Goal: Communication & Community: Answer question/provide support

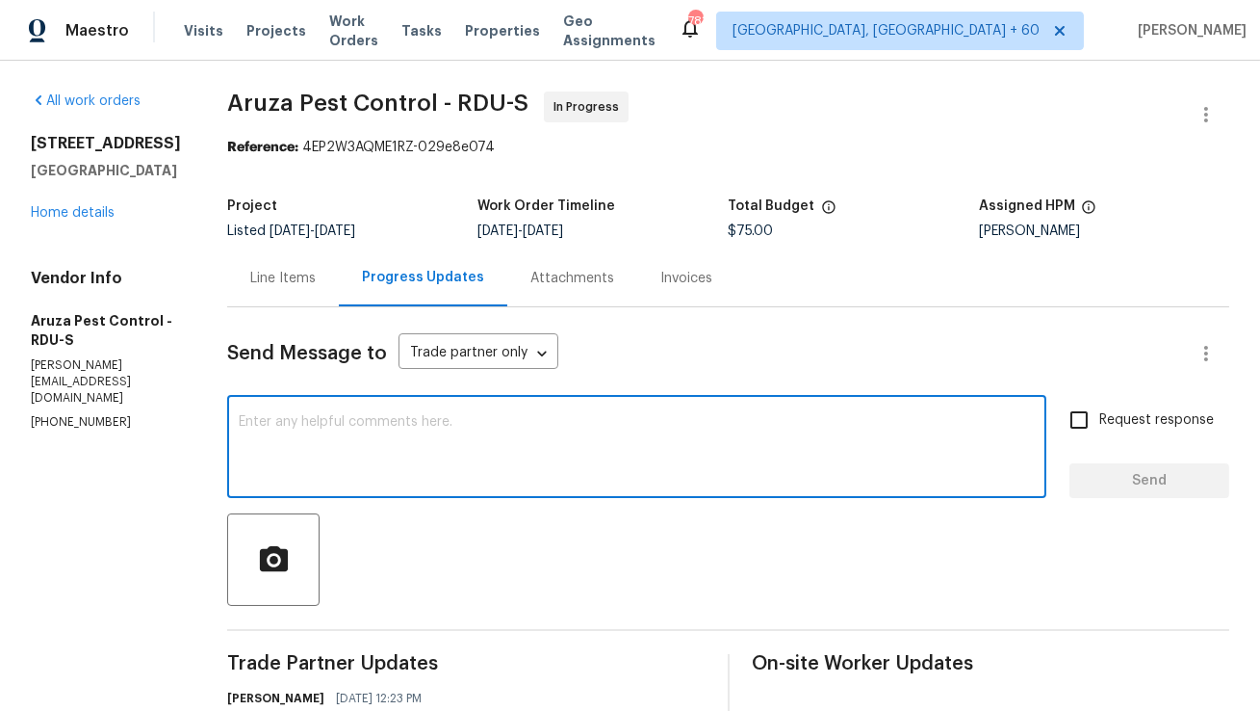
click at [447, 446] on textarea at bounding box center [637, 448] width 796 height 67
click at [474, 442] on textarea at bounding box center [637, 448] width 796 height 67
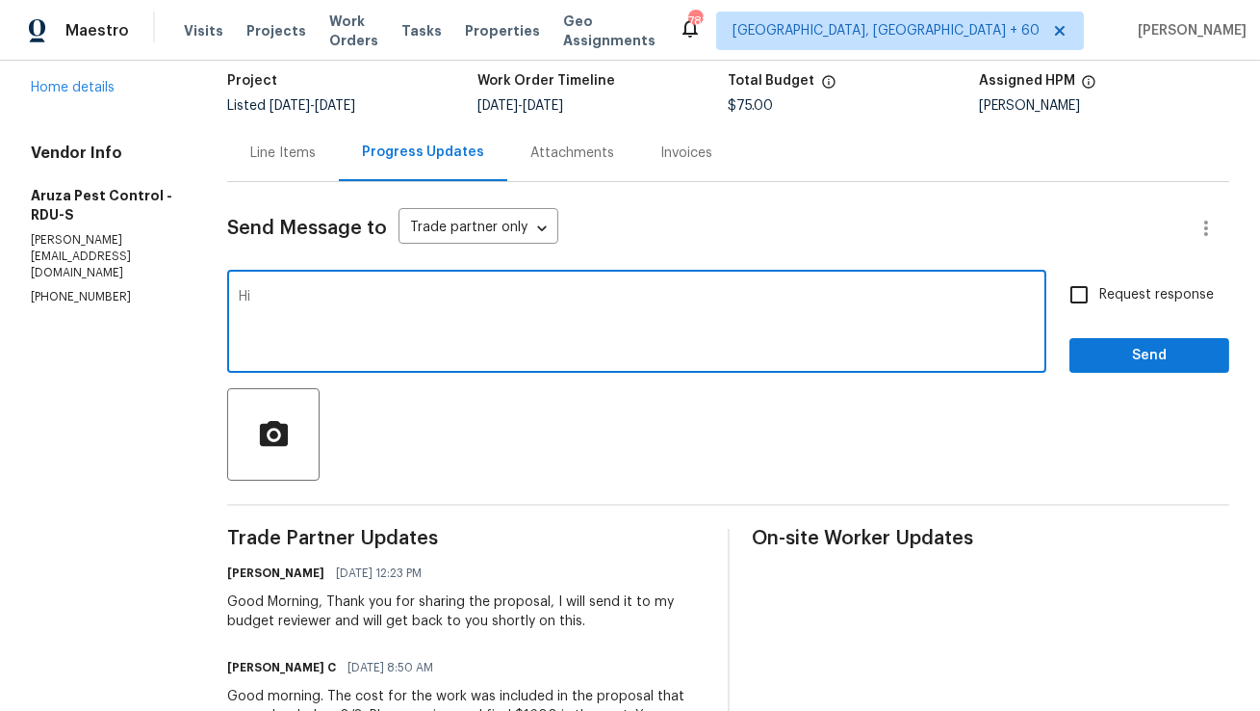
scroll to position [128, 0]
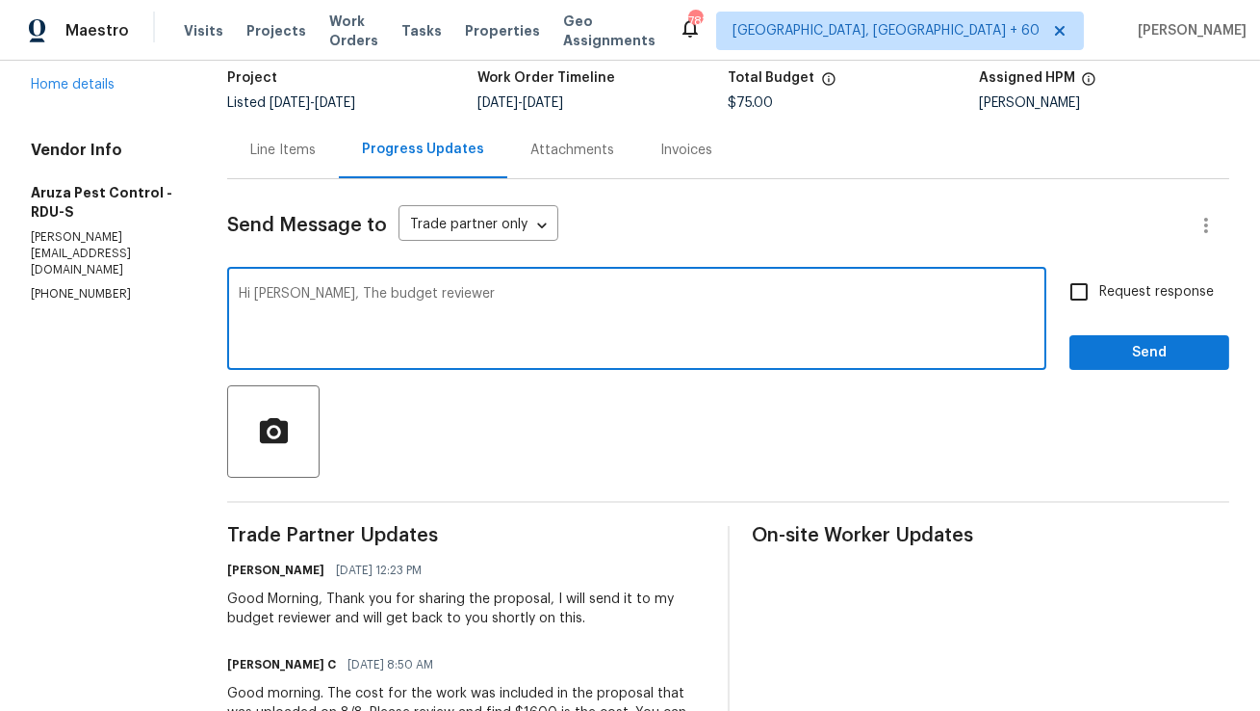
drag, startPoint x: 301, startPoint y: 289, endPoint x: 486, endPoint y: 308, distance: 185.9
click at [486, 308] on textarea "Hi Robbi, The budget reviewer" at bounding box center [637, 320] width 796 height 67
paste textarea "Does the quoted cost include return visits to check and/or empty the traps? If …"
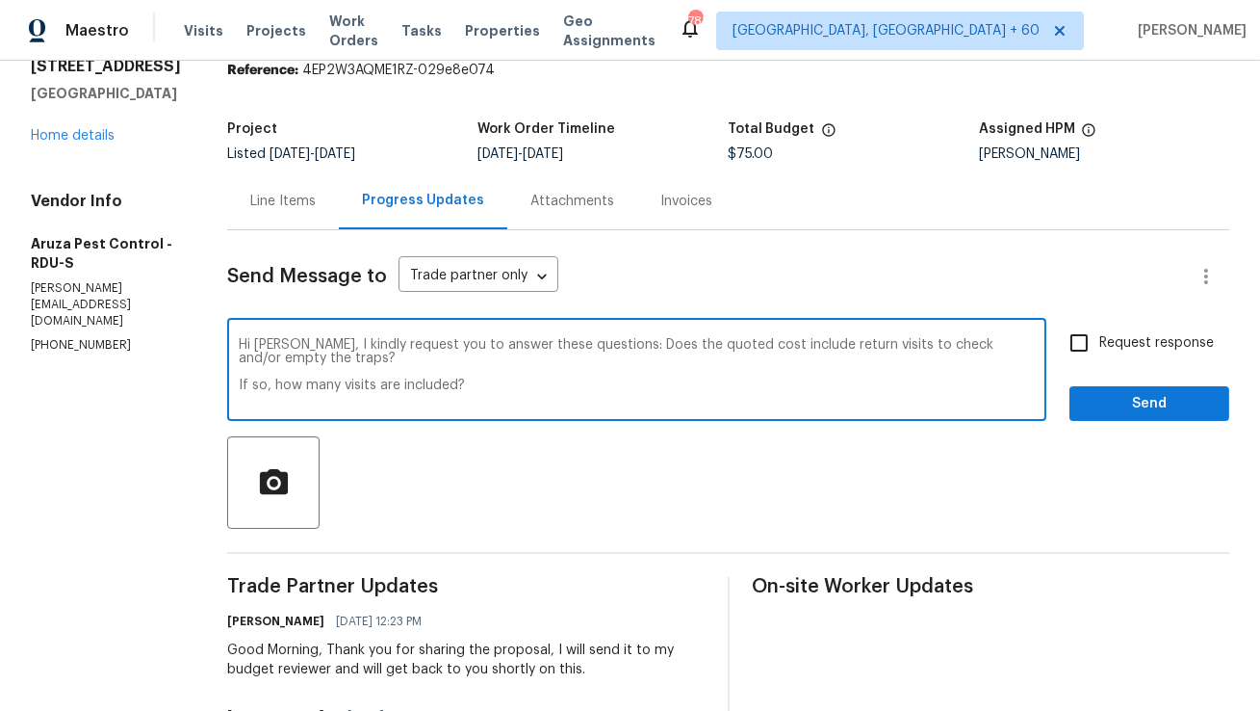
scroll to position [72, 0]
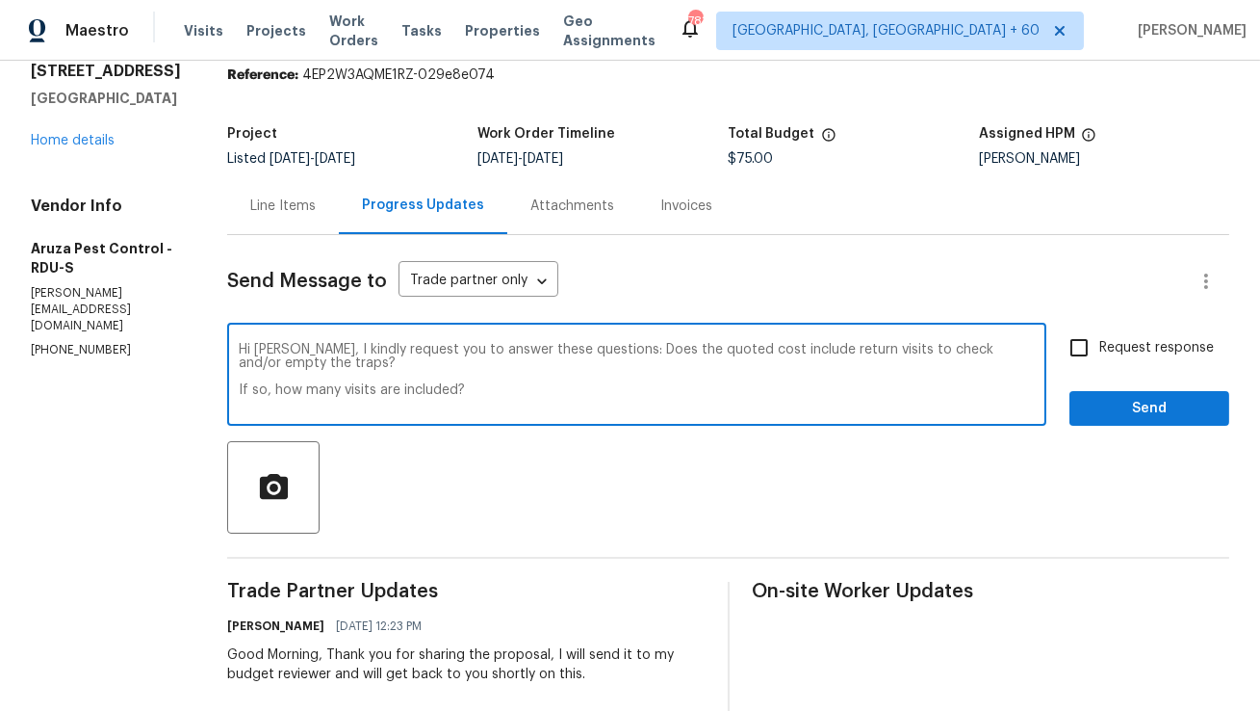
click at [603, 358] on textarea "Hi Robbi, I kindly request you to answer these questions: Does the quoted cost …" at bounding box center [637, 376] width 796 height 67
click at [603, 354] on textarea "Hi Robbi, I kindly request you to answer these questions: Does the quoted cost …" at bounding box center [637, 376] width 796 height 67
click at [240, 386] on textarea "Hi Robbi, I kindly request you to answer these questions: 1. Does the quoted co…" at bounding box center [637, 376] width 796 height 67
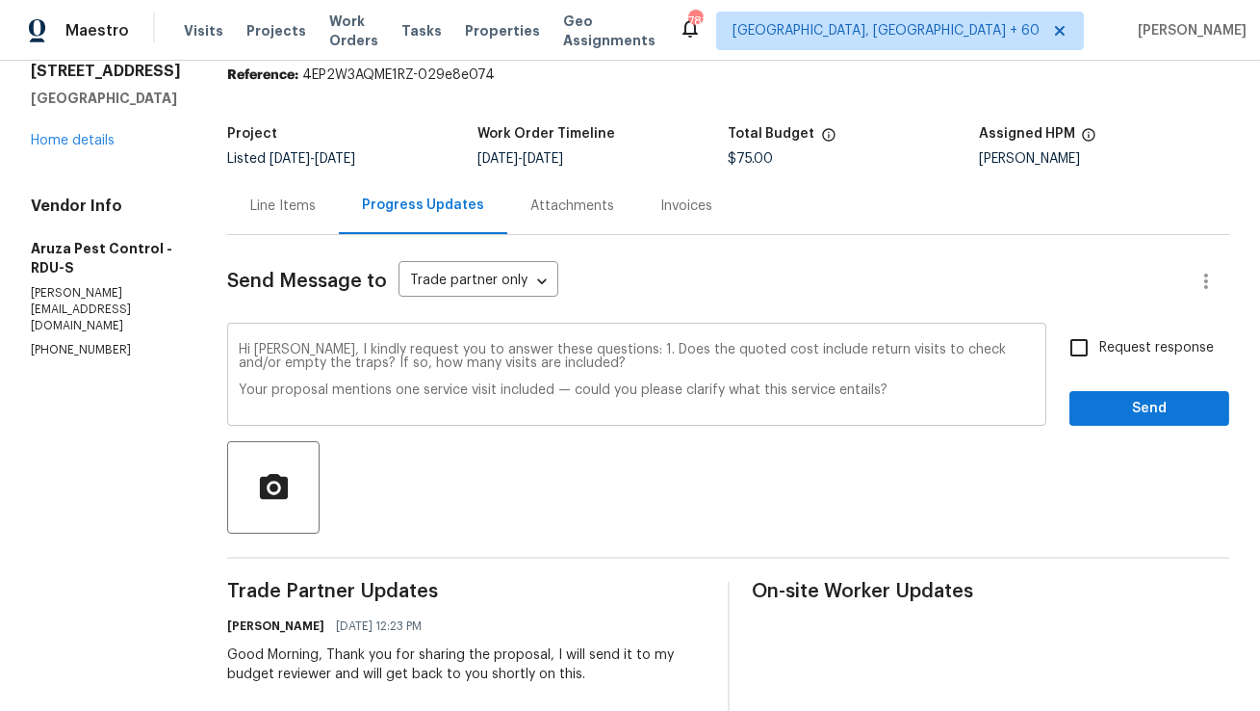
click at [238, 390] on div "Hi Robbi, I kindly request you to answer these questions: 1. Does the quoted co…" at bounding box center [636, 376] width 819 height 98
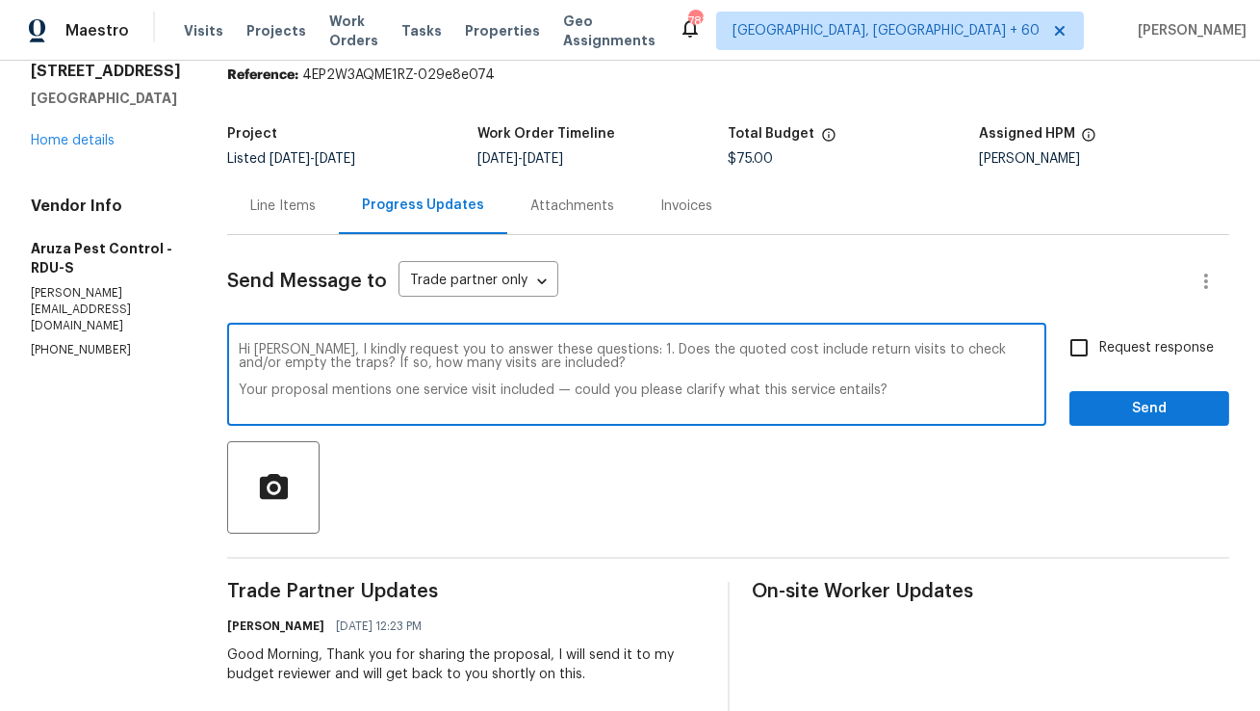
click at [243, 387] on textarea "Hi Robbi, I kindly request you to answer these questions: 1. Does the quoted co…" at bounding box center [637, 376] width 796 height 67
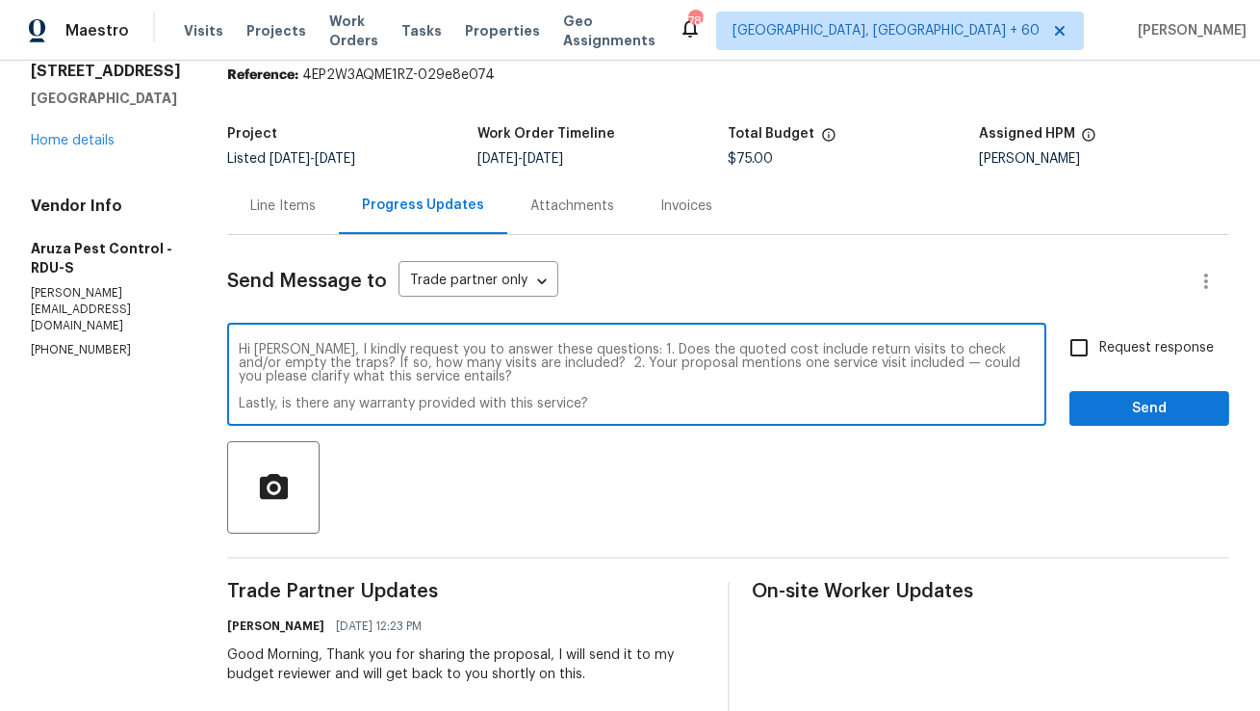
click at [879, 362] on textarea "Hi Robbi, I kindly request you to answer these questions: 1. Does the quoted co…" at bounding box center [637, 376] width 796 height 67
click at [240, 407] on div "Hi Robbi, I kindly request you to answer these questions: 1. Does the quoted co…" at bounding box center [636, 376] width 819 height 98
click at [242, 407] on textarea "Hi Robbi, I kindly request you to answer these questions: 1. Does the quoted co…" at bounding box center [637, 376] width 796 height 67
click at [403, 376] on textarea "Hi Robbi, I kindly request you to answer these questions: 1. Does the quoted co…" at bounding box center [637, 376] width 796 height 67
click at [798, 382] on textarea "Hi Robbi, I kindly request you to answer these questions: 1. Does the quoted co…" at bounding box center [637, 376] width 796 height 67
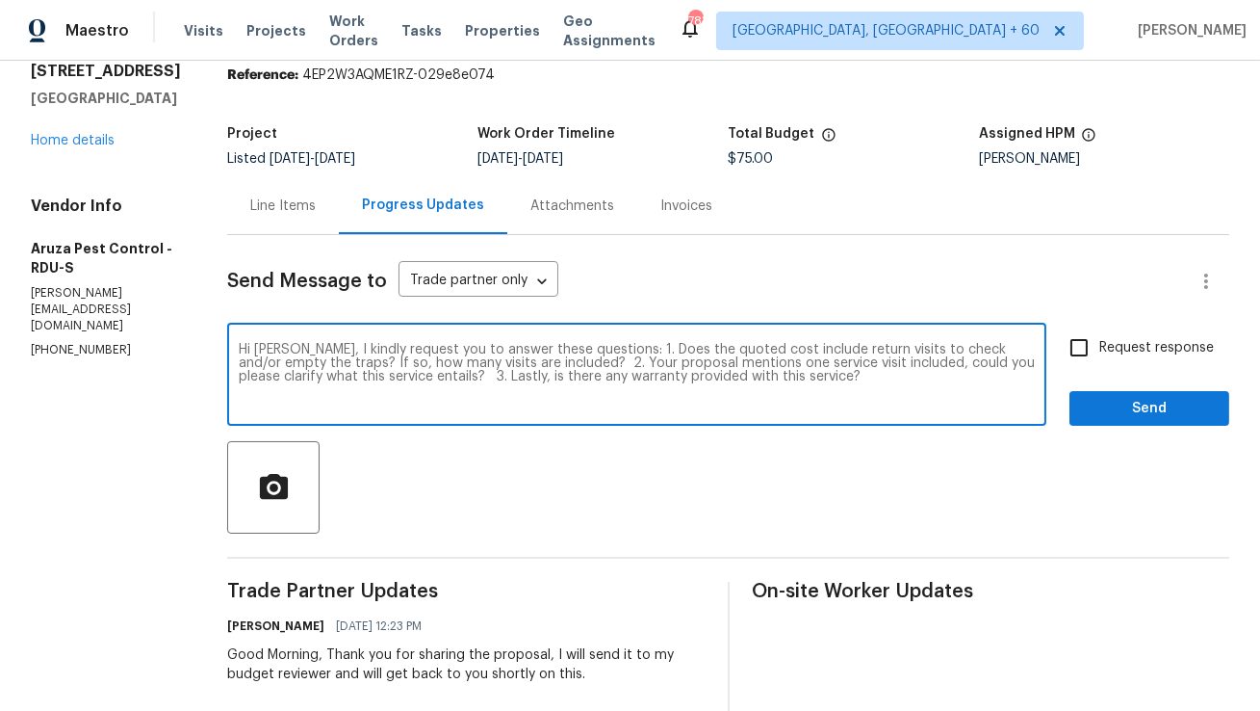
type textarea "Hi Robbi, I kindly request you to answer these questions: 1. Does the quoted co…"
click at [1086, 349] on input "Request response" at bounding box center [1079, 347] width 40 height 40
checkbox input "true"
drag, startPoint x: 301, startPoint y: 348, endPoint x: 595, endPoint y: 348, distance: 293.7
click at [595, 348] on textarea "Hi Robbi, I kindly request you to answer these questions: 1. Does the quoted co…" at bounding box center [637, 376] width 796 height 67
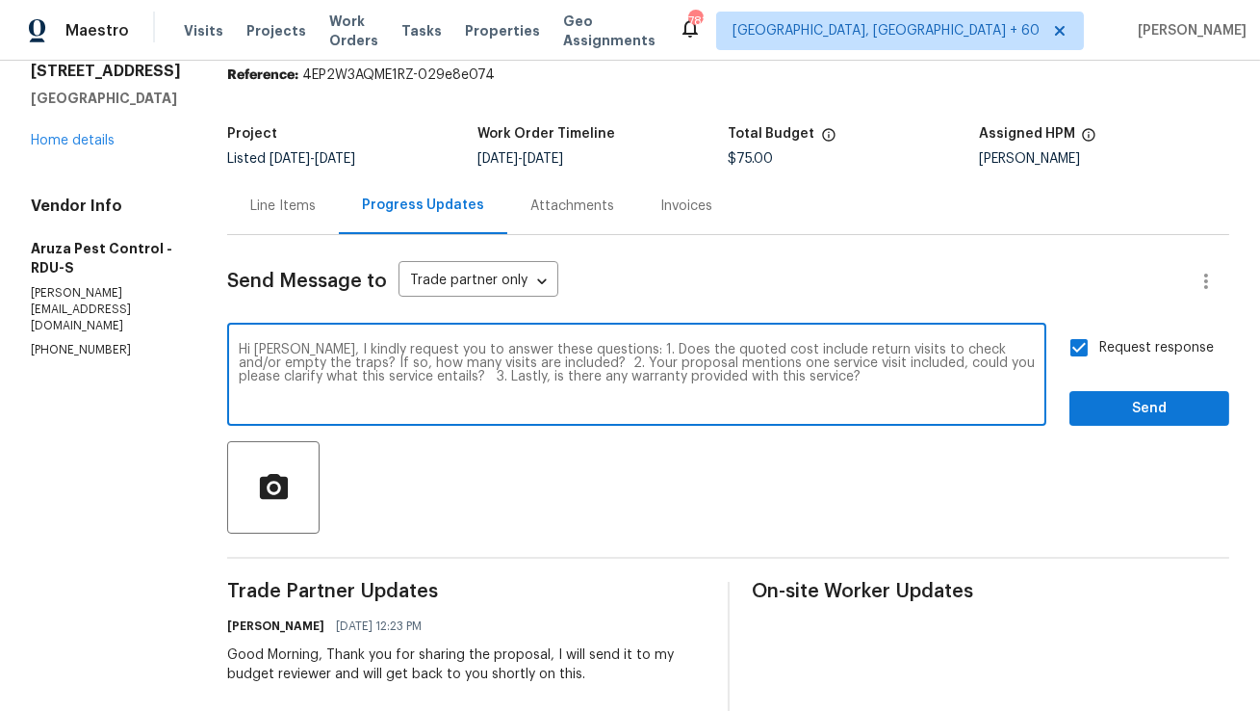
paste textarea "wanted to follow up with a few clarifications regarding your proposal"
type textarea "Hi Robbi, I wanted to follow up with a few clarifications regarding your propos…"
click at [1108, 410] on span "Send" at bounding box center [1149, 409] width 129 height 24
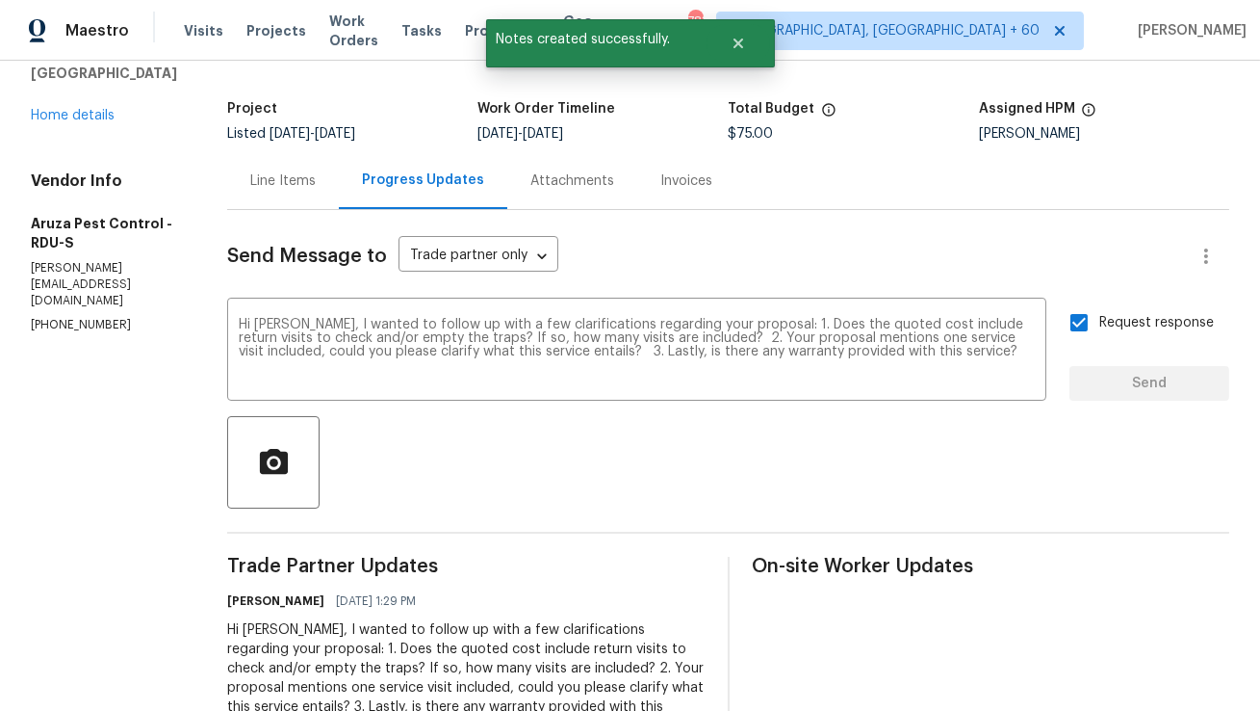
scroll to position [0, 0]
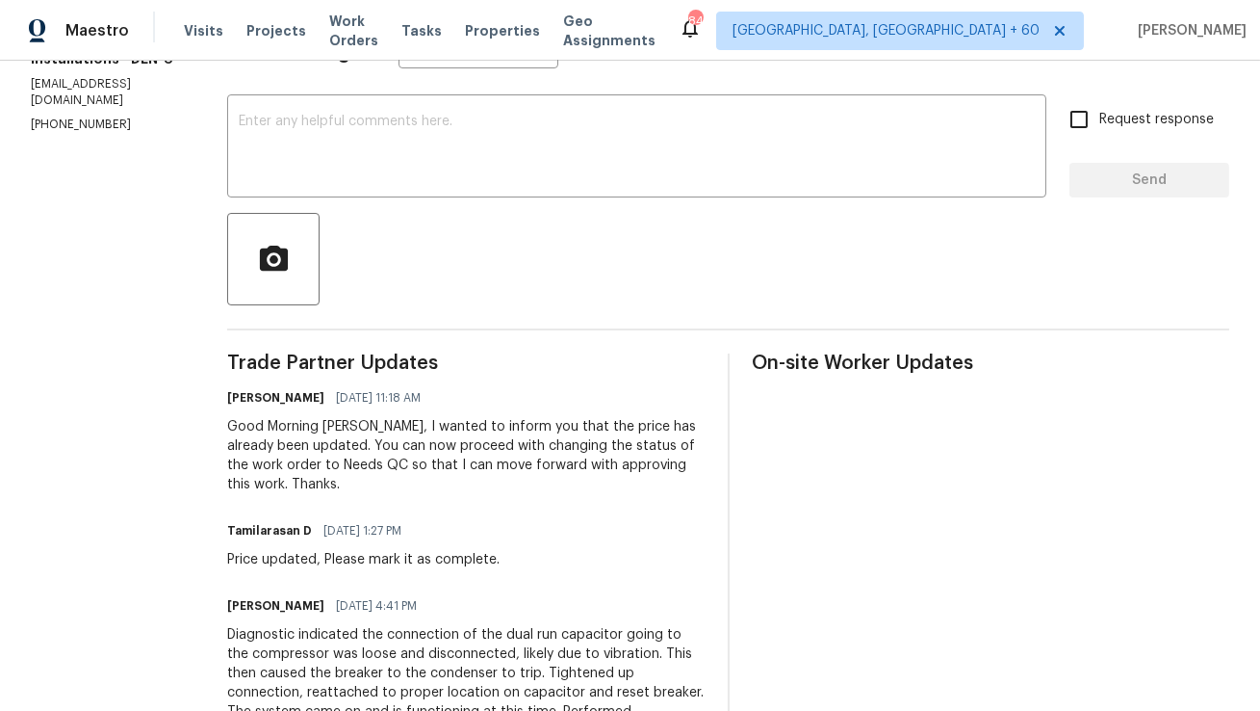
scroll to position [13, 0]
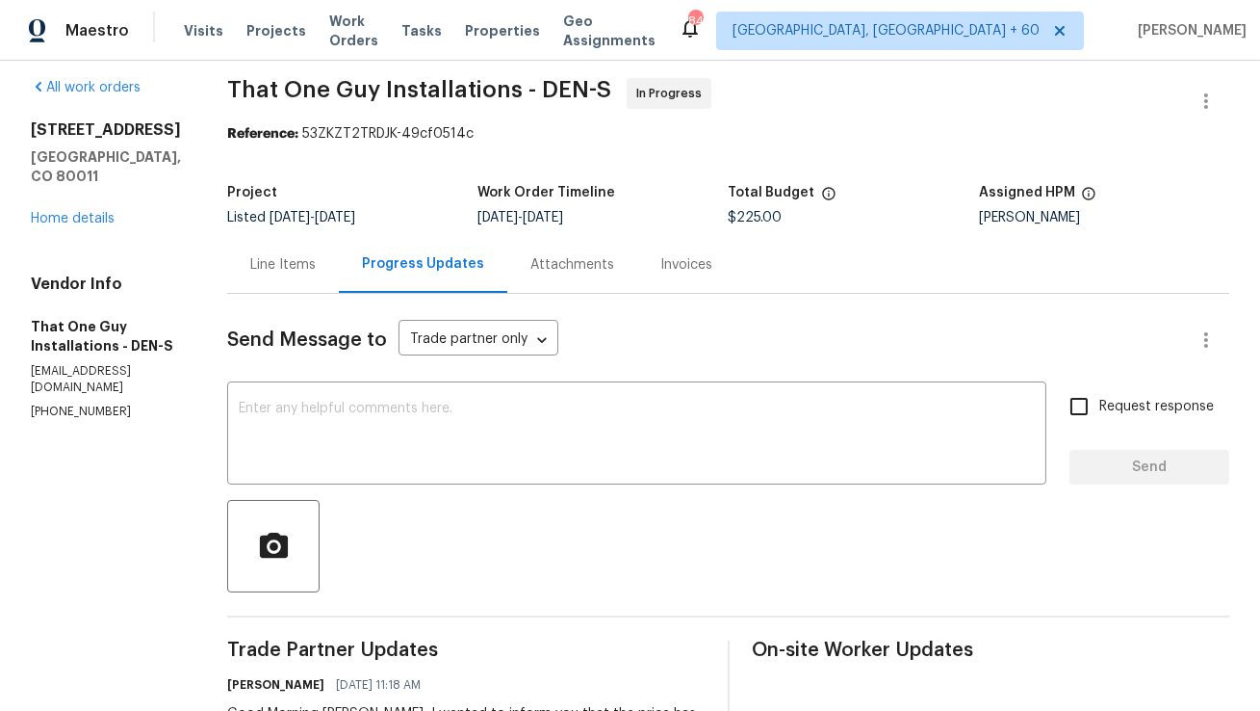
click at [62, 420] on p "(720) 242-7334" at bounding box center [106, 411] width 150 height 16
copy p "(720) 242-7334"
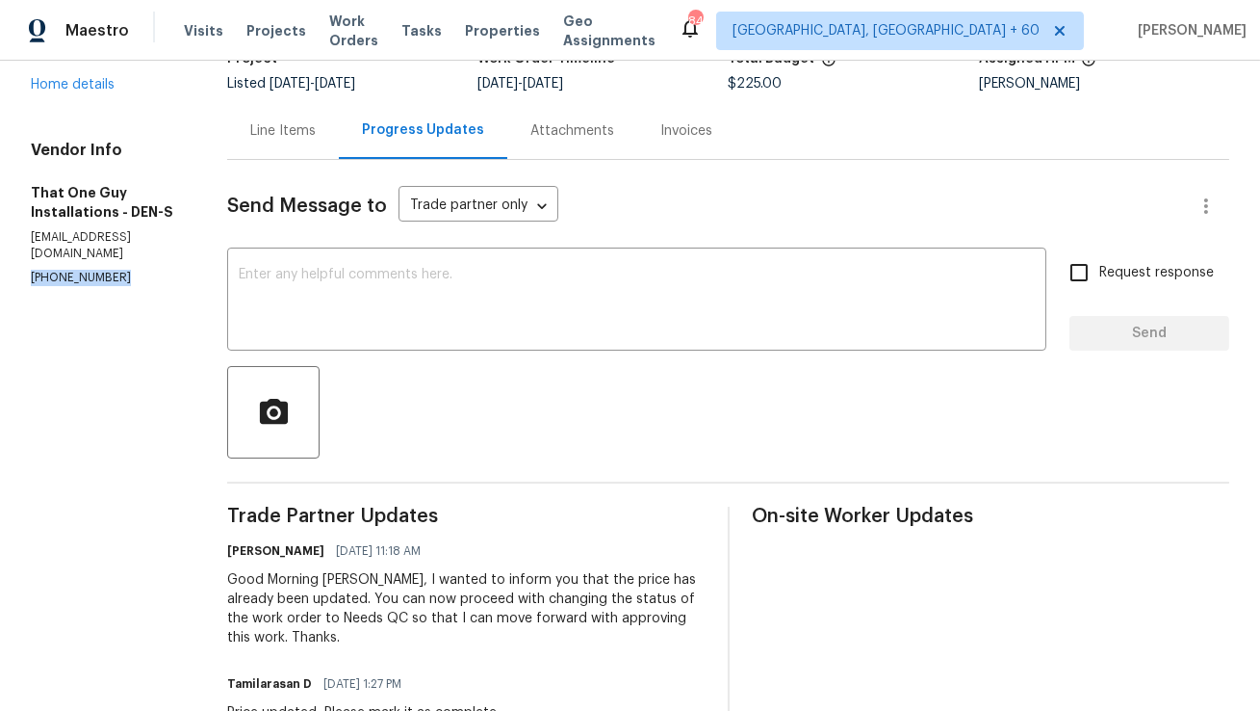
scroll to position [0, 0]
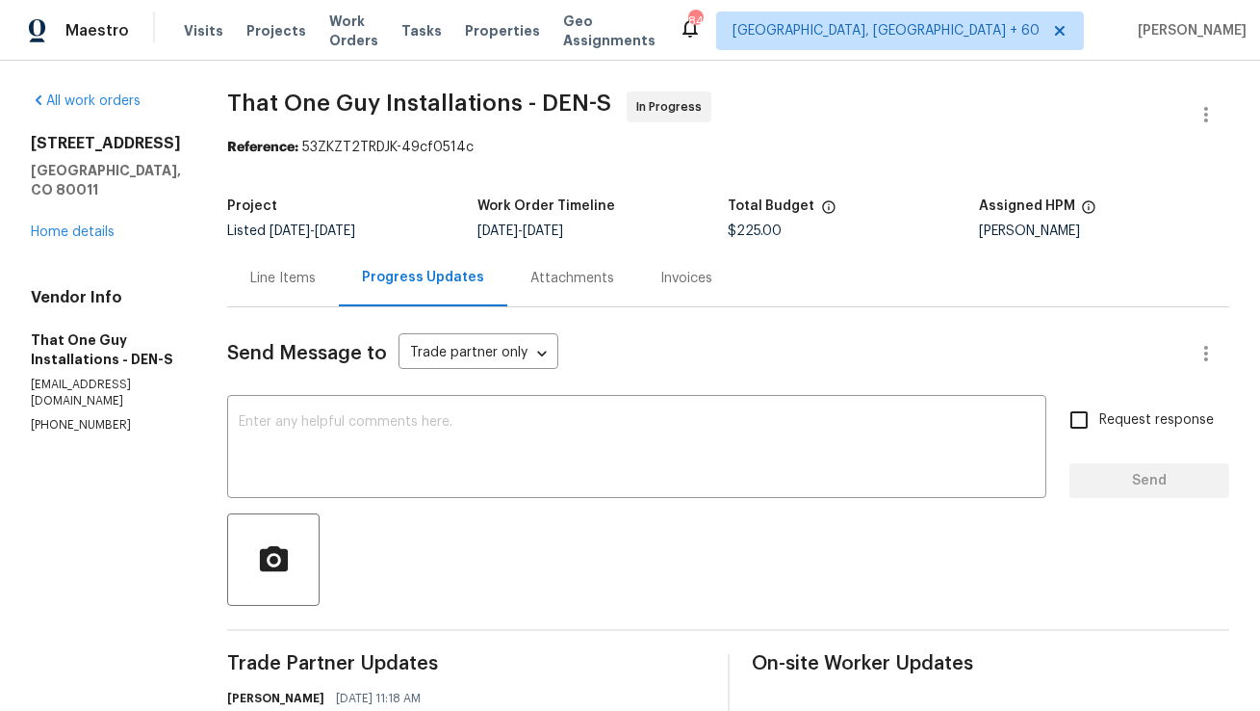
click at [257, 288] on div "Line Items" at bounding box center [282, 278] width 65 height 19
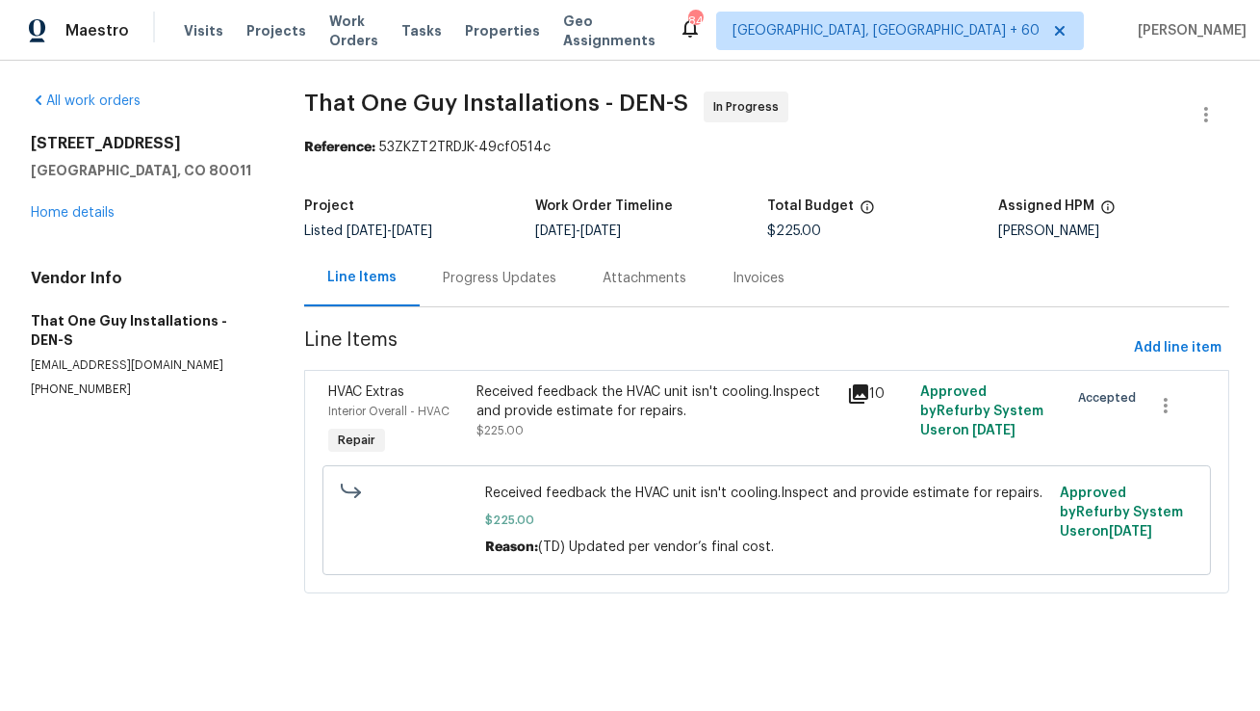
click at [526, 405] on div "Received feedback the HVAC unit isn't cooling.Inspect and provide estimate for …" at bounding box center [656, 401] width 358 height 39
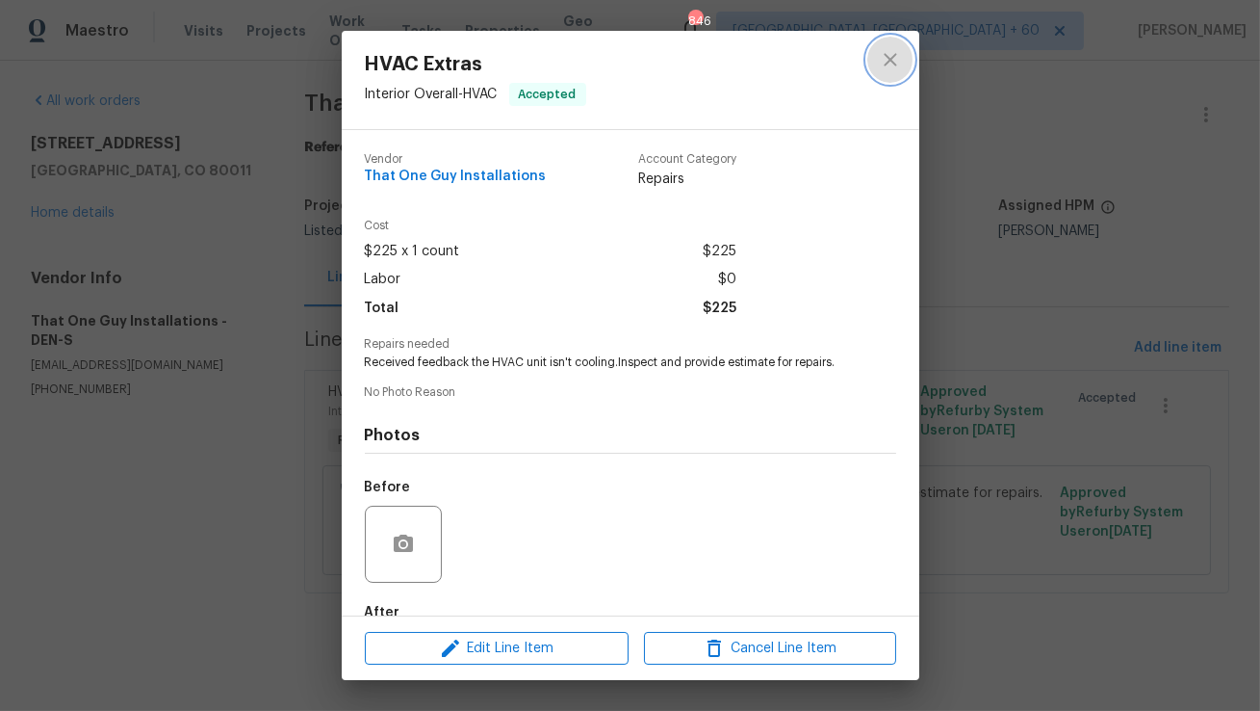
click at [872, 71] on button "close" at bounding box center [891, 60] width 46 height 46
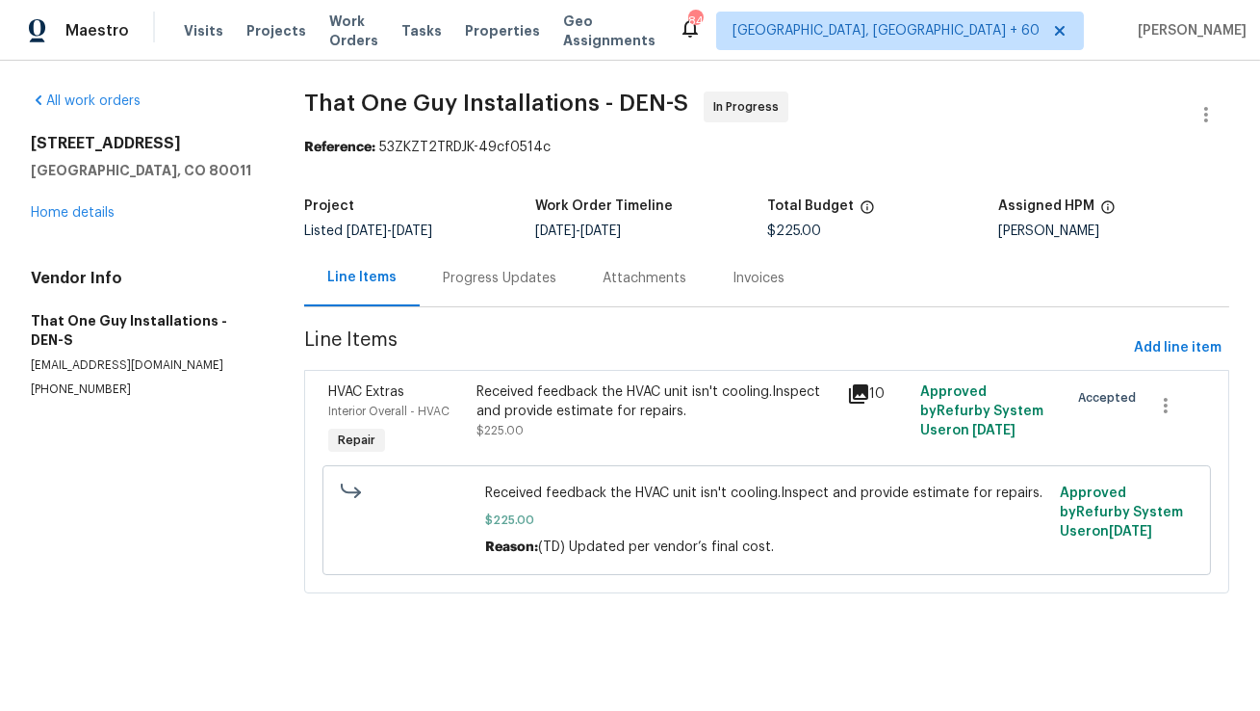
click at [487, 288] on div "Progress Updates" at bounding box center [500, 277] width 160 height 57
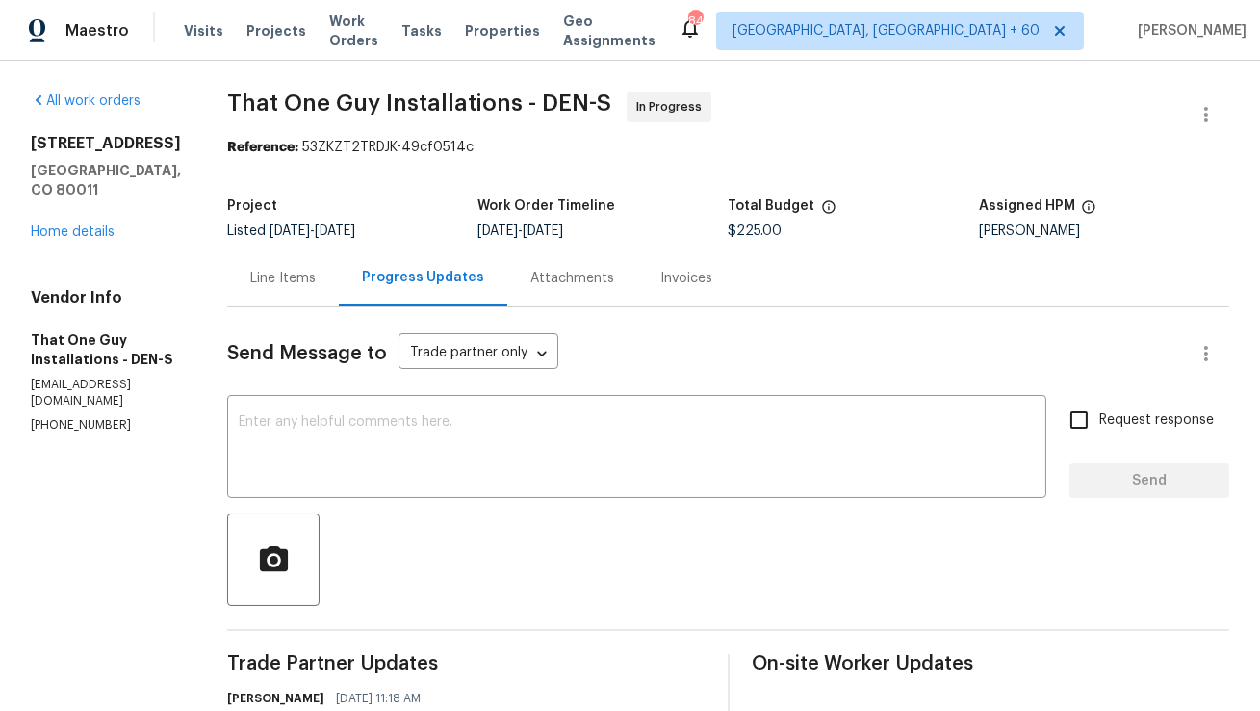
click at [90, 409] on p "togillc@comcast.net" at bounding box center [106, 392] width 150 height 33
copy p "togillc@comcast.net"
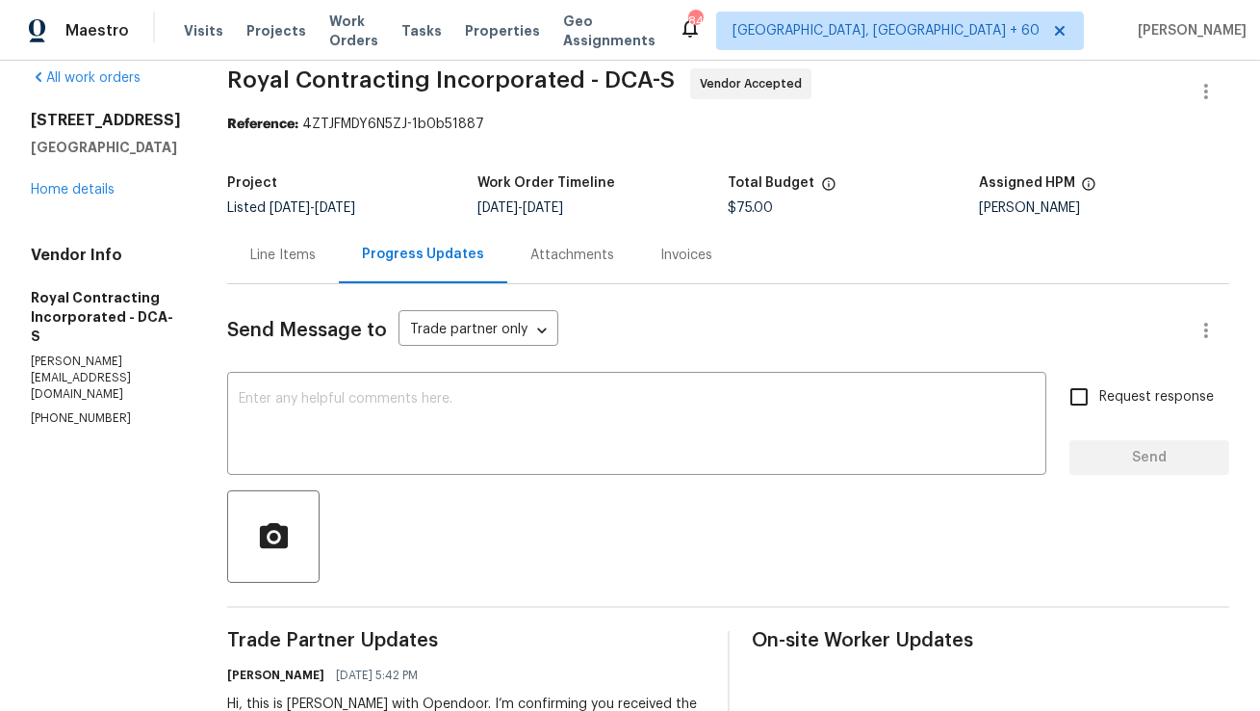
scroll to position [28, 0]
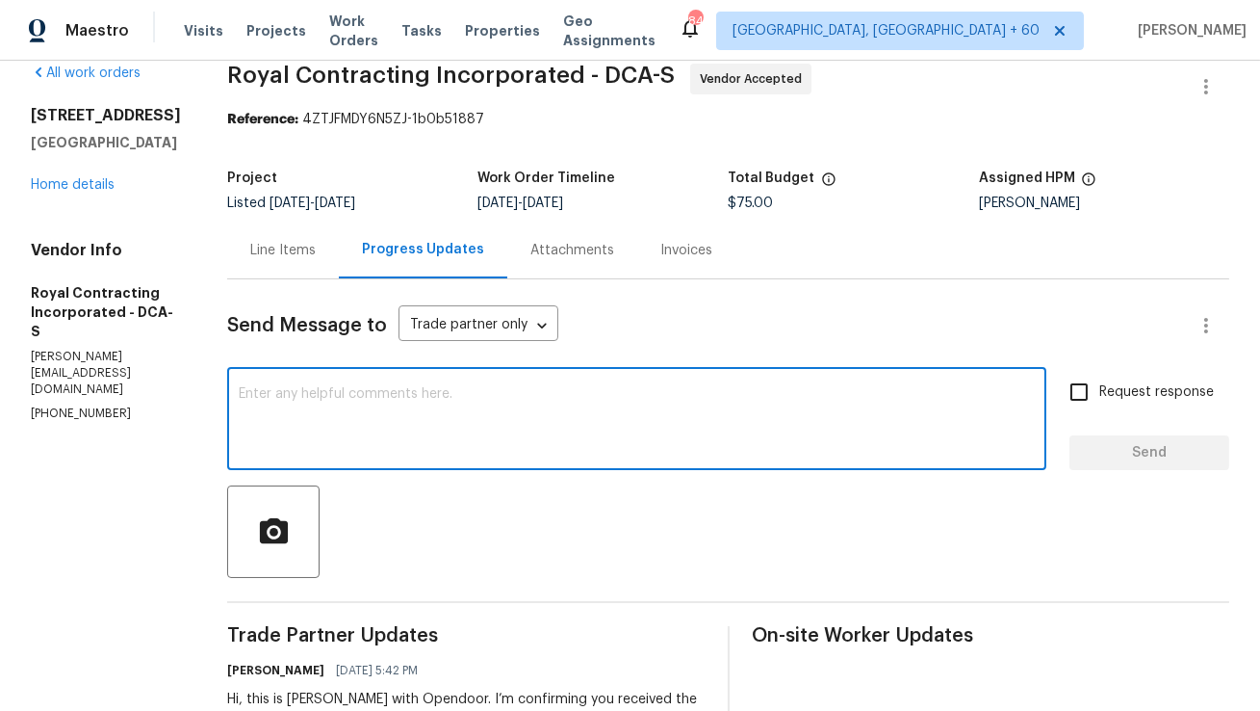
click at [367, 423] on textarea at bounding box center [637, 420] width 796 height 67
